Goal: Obtain resource: Download file/media

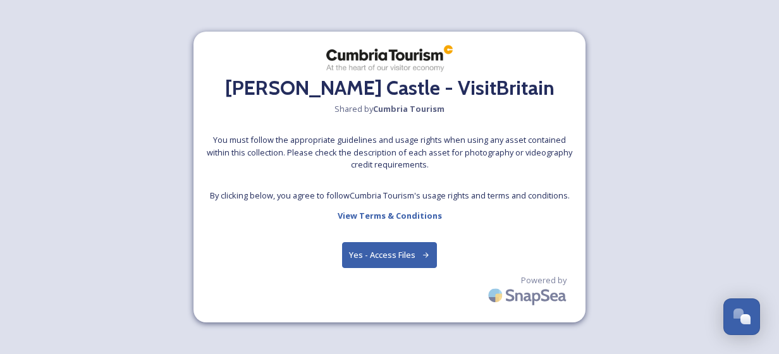
click at [402, 247] on button "Yes - Access Files" at bounding box center [389, 255] width 95 height 26
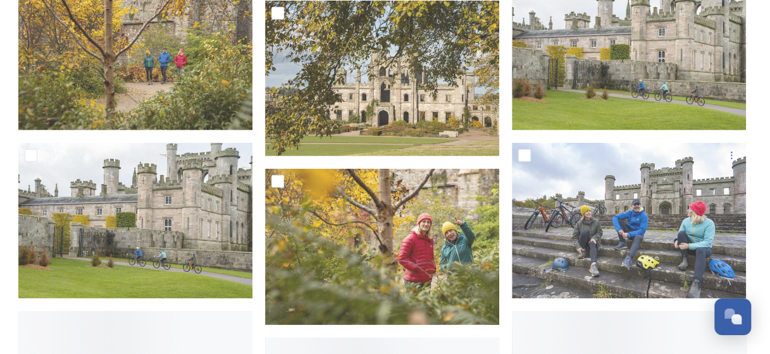
scroll to position [1834, 0]
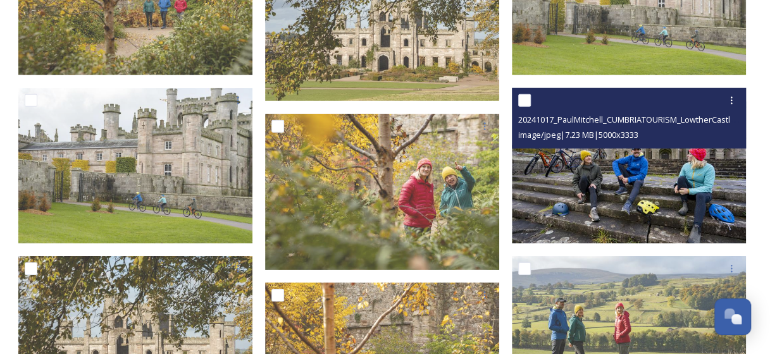
click at [705, 213] on img at bounding box center [629, 166] width 234 height 156
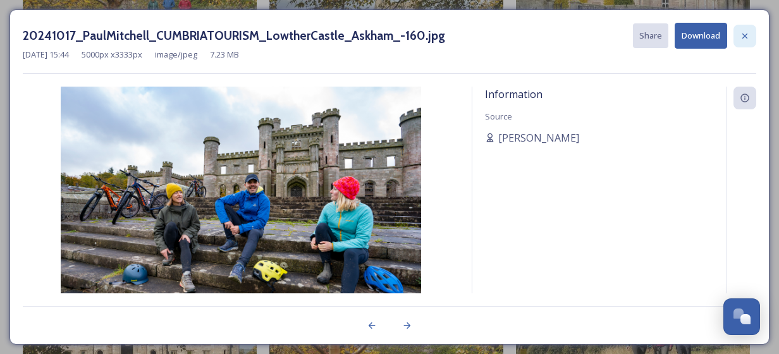
click at [746, 36] on icon at bounding box center [744, 35] width 5 height 5
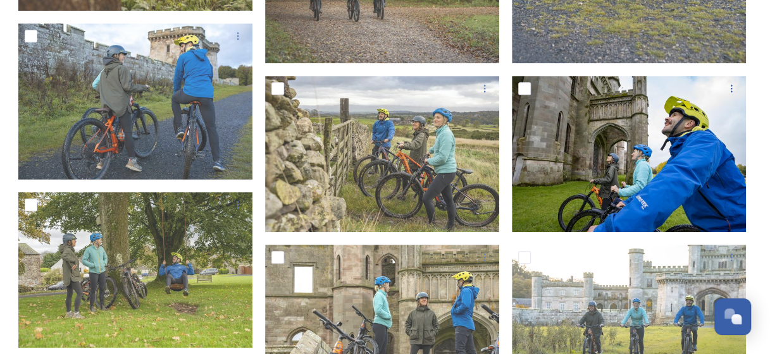
scroll to position [7400, 0]
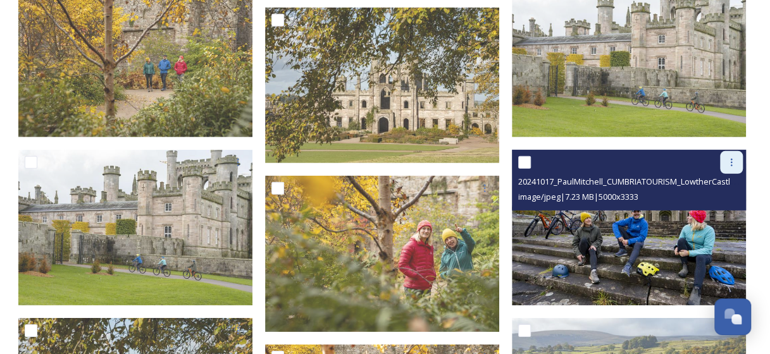
scroll to position [1771, 0]
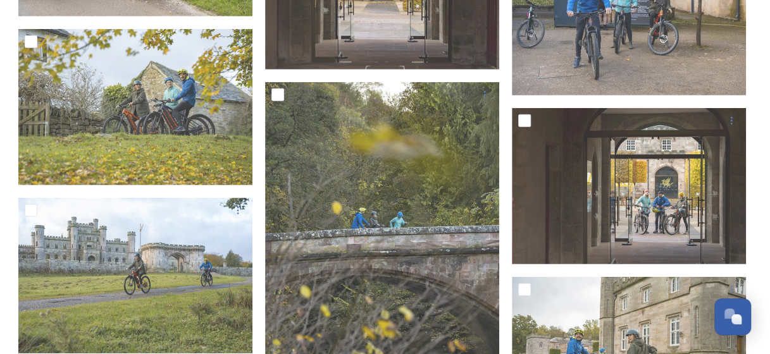
scroll to position [8791, 0]
